Goal: Task Accomplishment & Management: Manage account settings

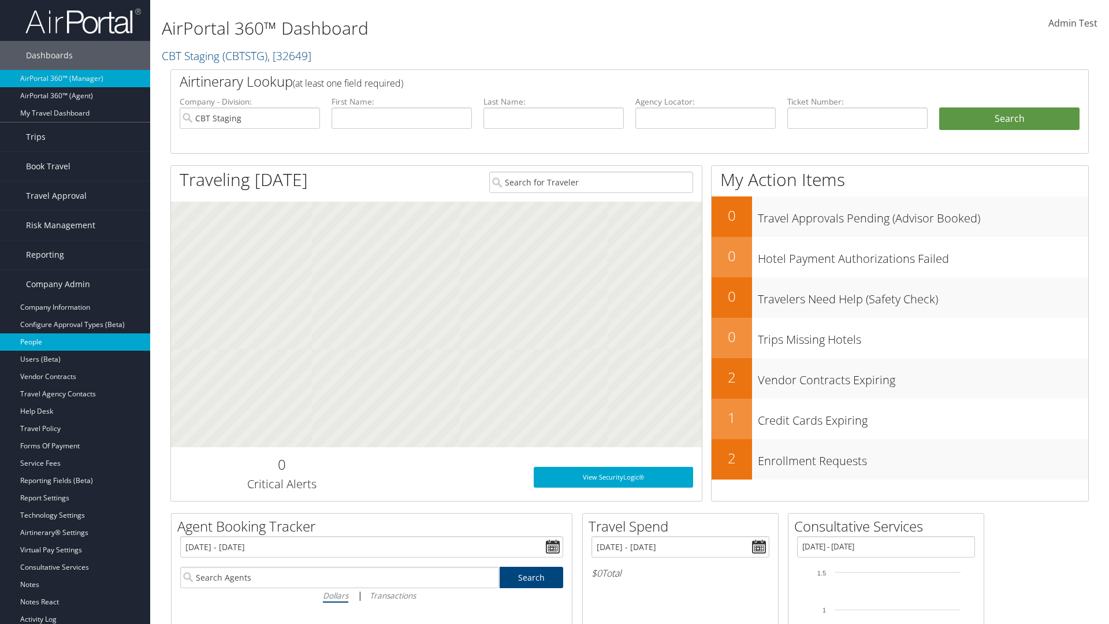
click at [75, 342] on link "People" at bounding box center [75, 341] width 150 height 17
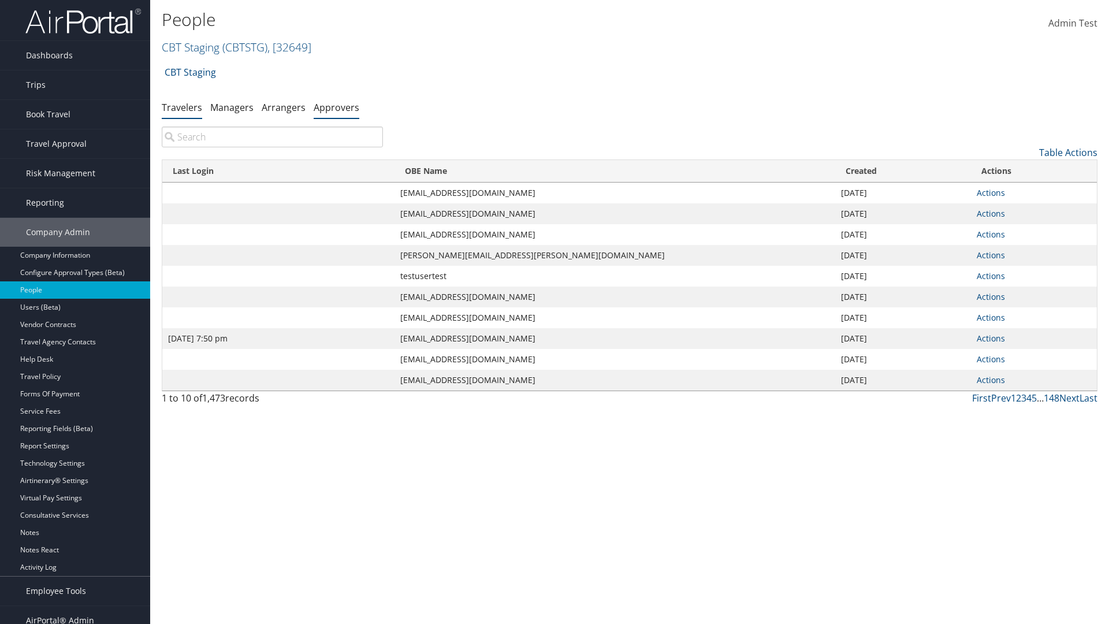
click at [336, 107] on link "Approvers" at bounding box center [337, 107] width 46 height 13
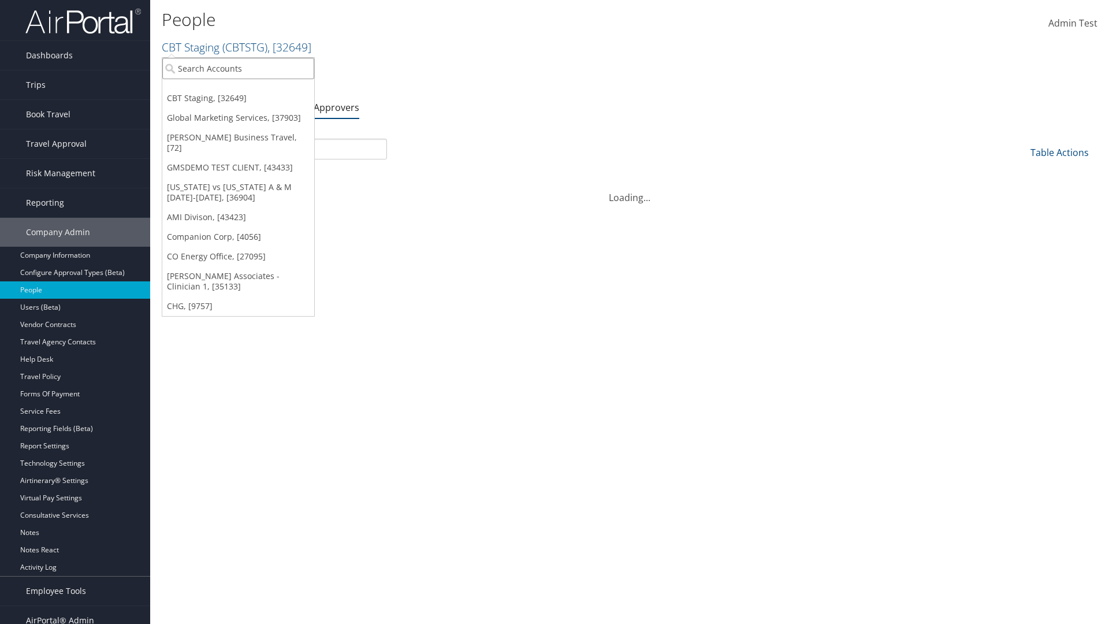
click at [238, 68] on input "search" at bounding box center [238, 68] width 152 height 21
type input "CBTSTG"
click at [238, 90] on div "CBT Staging (CBTSTG), [32649]" at bounding box center [238, 89] width 165 height 10
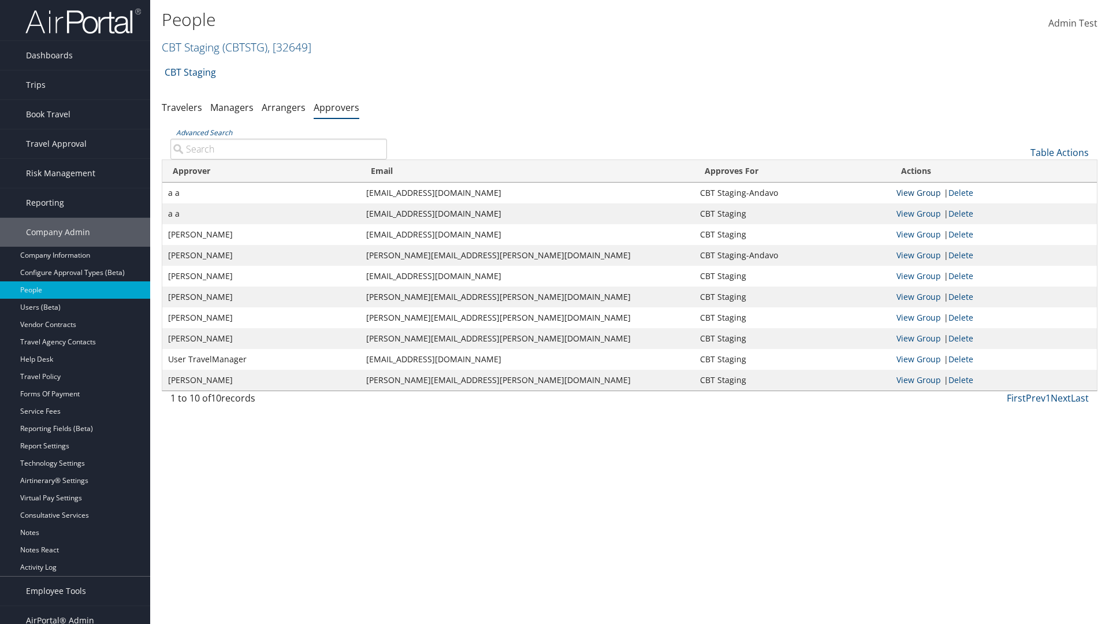
click at [919, 192] on link "View Group" at bounding box center [919, 192] width 44 height 11
